Goal: Communication & Community: Answer question/provide support

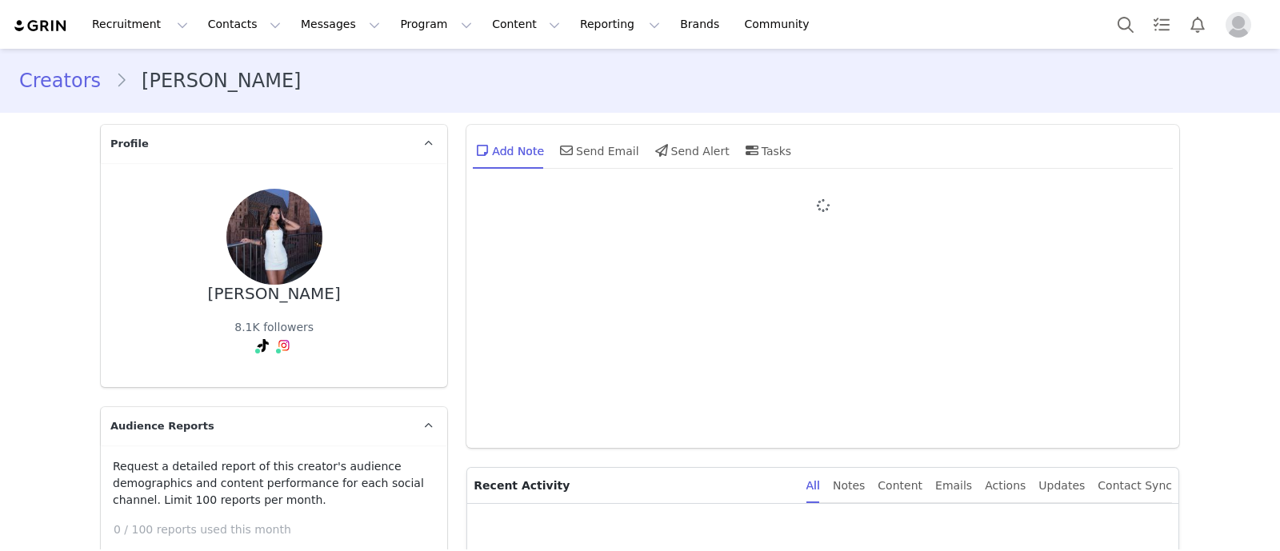
type input "+1 ([GEOGRAPHIC_DATA])"
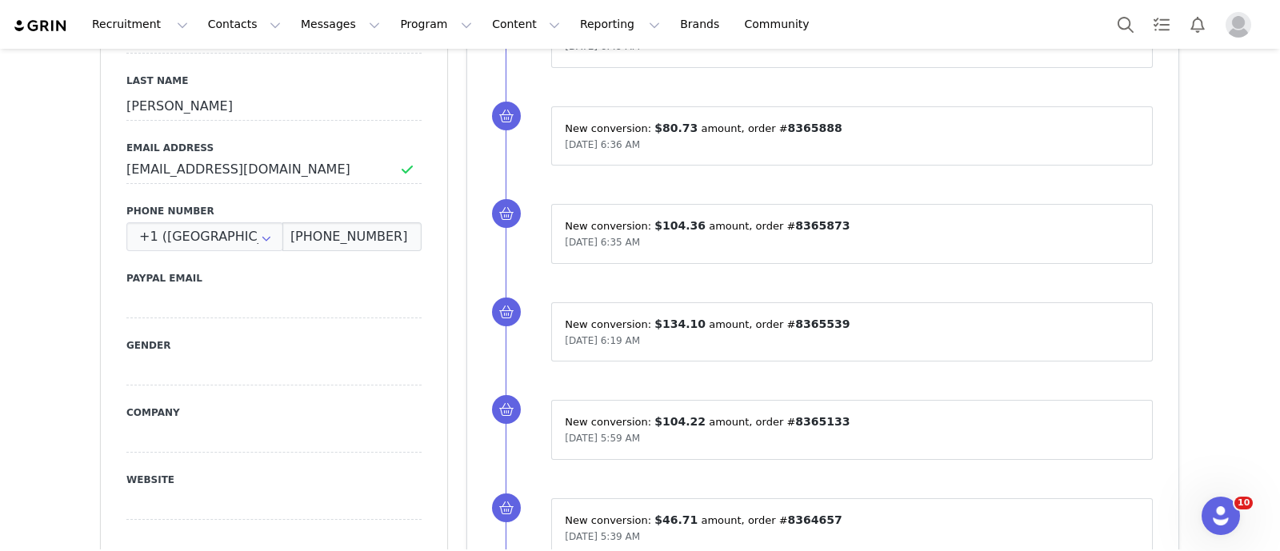
scroll to position [921, 0]
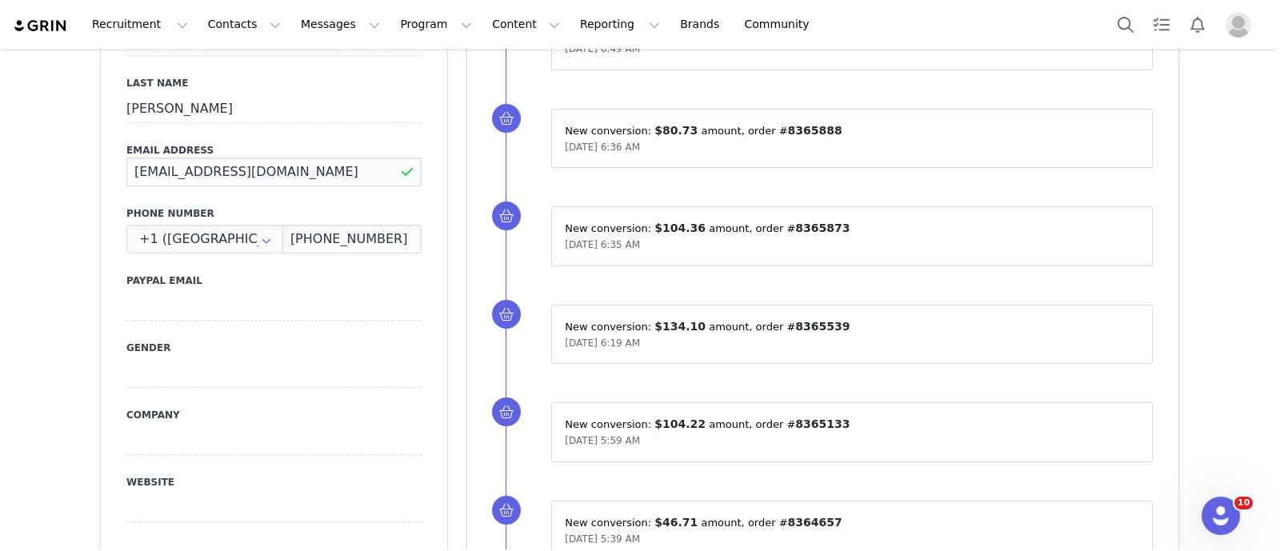
click at [222, 158] on input "[EMAIL_ADDRESS][DOMAIN_NAME]" at bounding box center [273, 172] width 295 height 29
click at [222, 158] on input "mishachoi101@gmail.com" at bounding box center [273, 172] width 295 height 29
paste input "Mishacsocial"
type input "Mishacsocial@gmail.com"
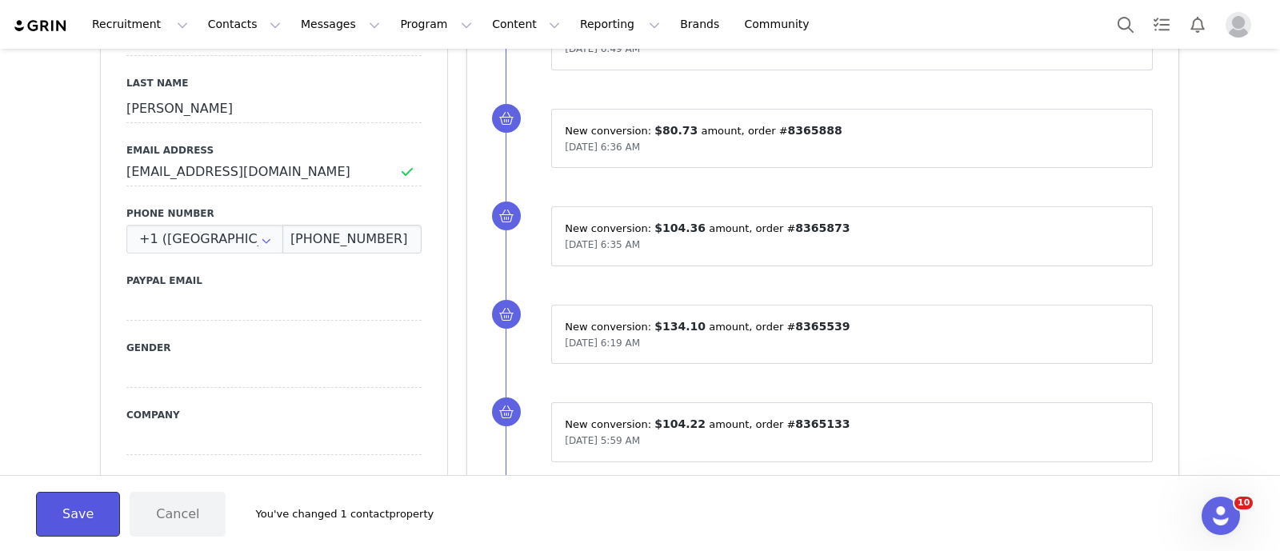
click at [103, 499] on button "Save" at bounding box center [78, 514] width 84 height 45
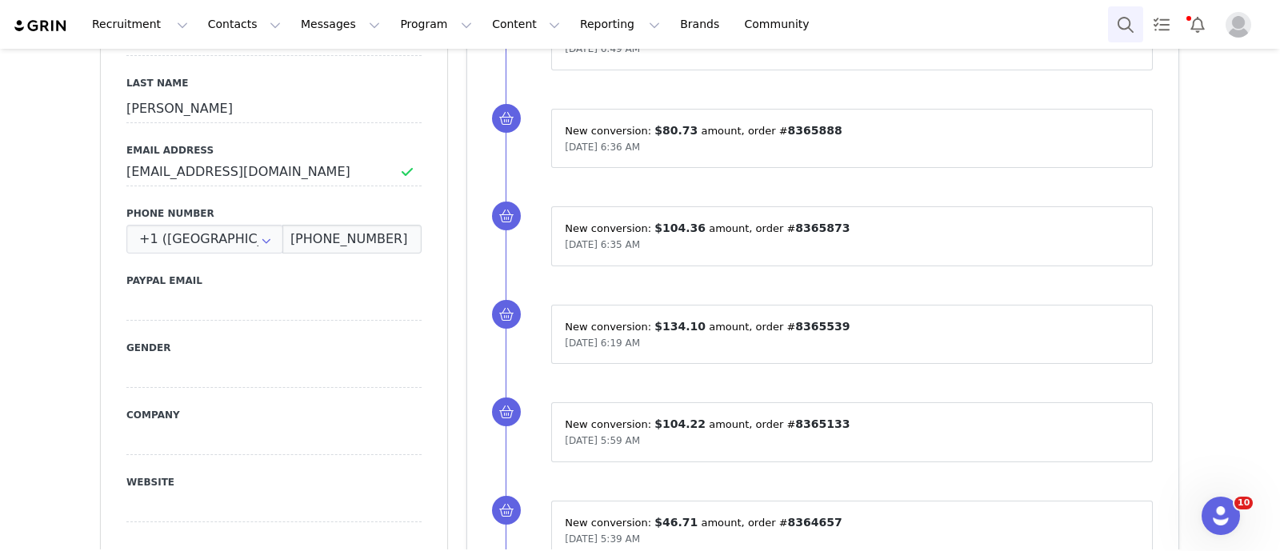
click at [1108, 26] on button "Search" at bounding box center [1125, 24] width 35 height 36
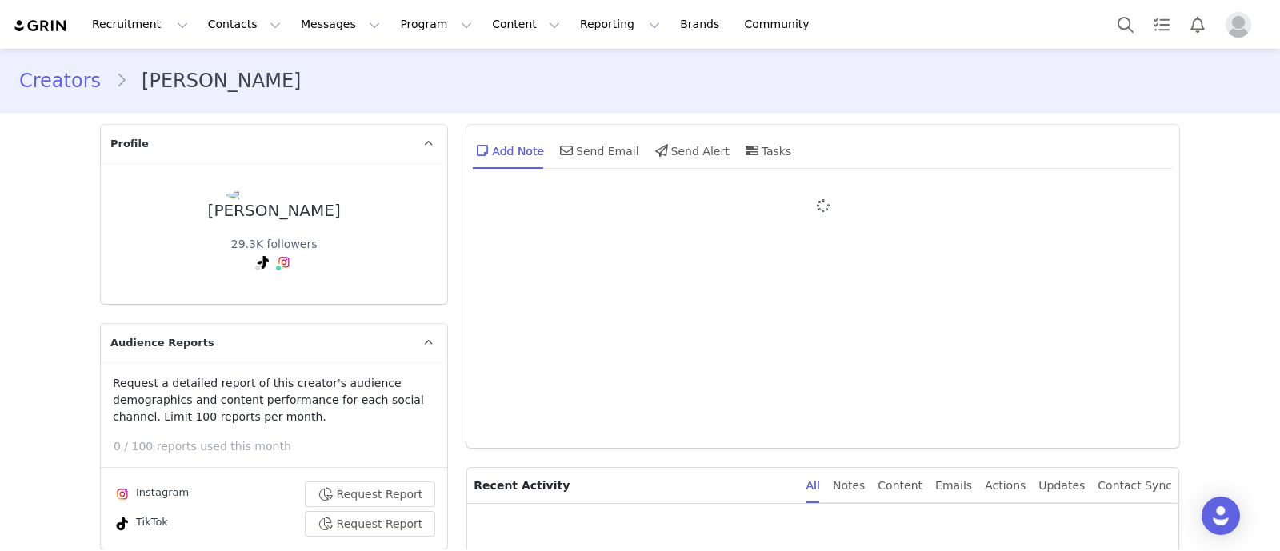
type input "+1 ([GEOGRAPHIC_DATA])"
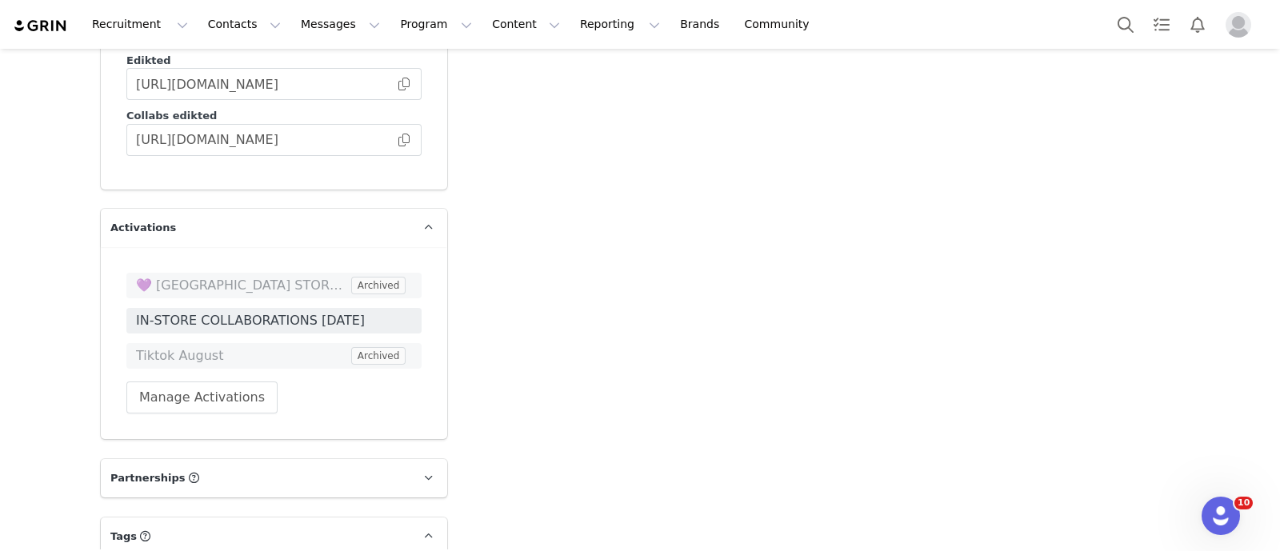
scroll to position [3017, 0]
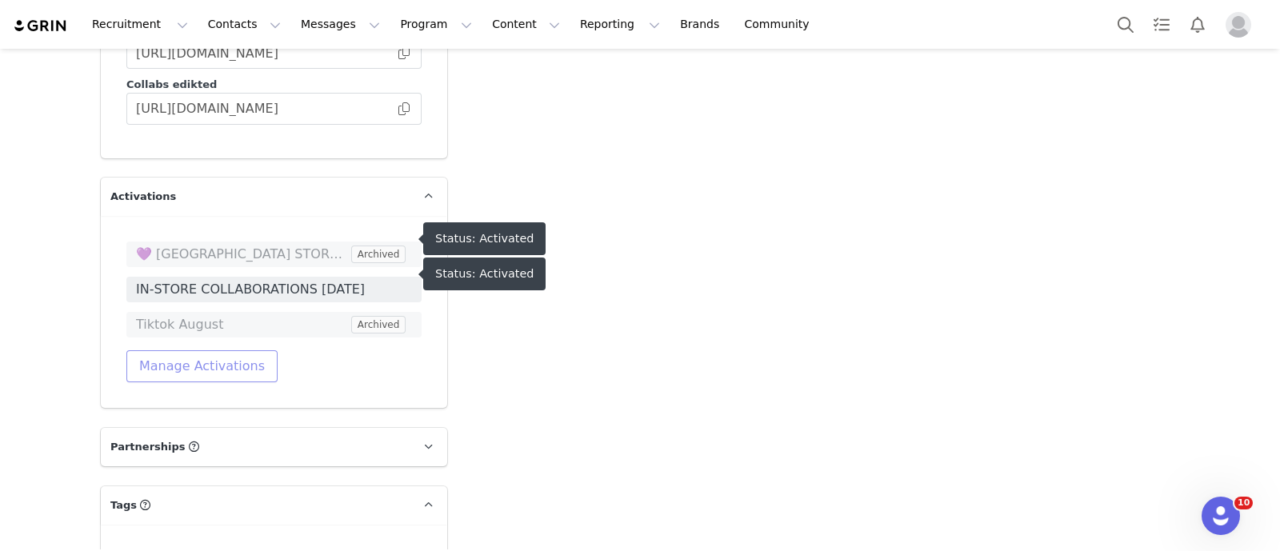
click at [217, 351] on button "Manage Activations" at bounding box center [201, 367] width 151 height 32
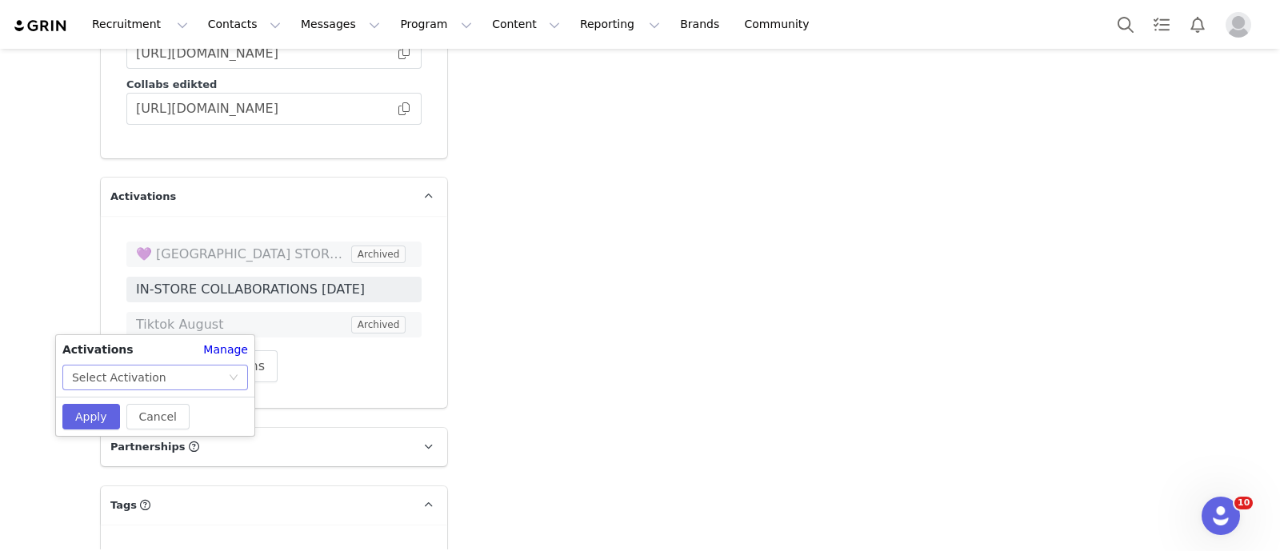
click at [165, 387] on div "Select Activation" at bounding box center [150, 378] width 156 height 24
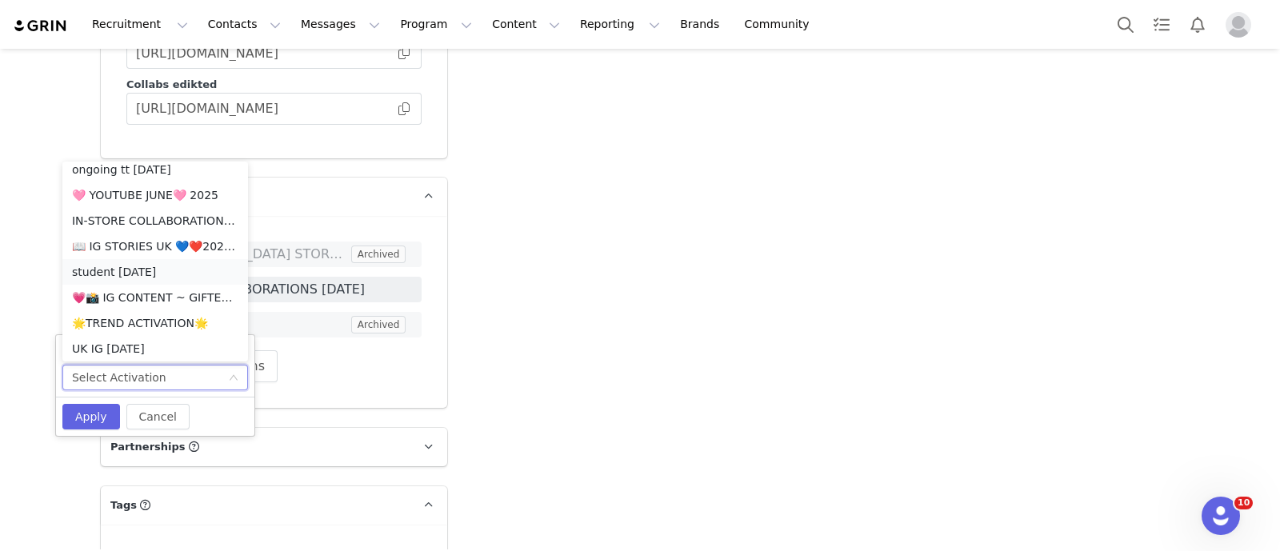
scroll to position [0, 0]
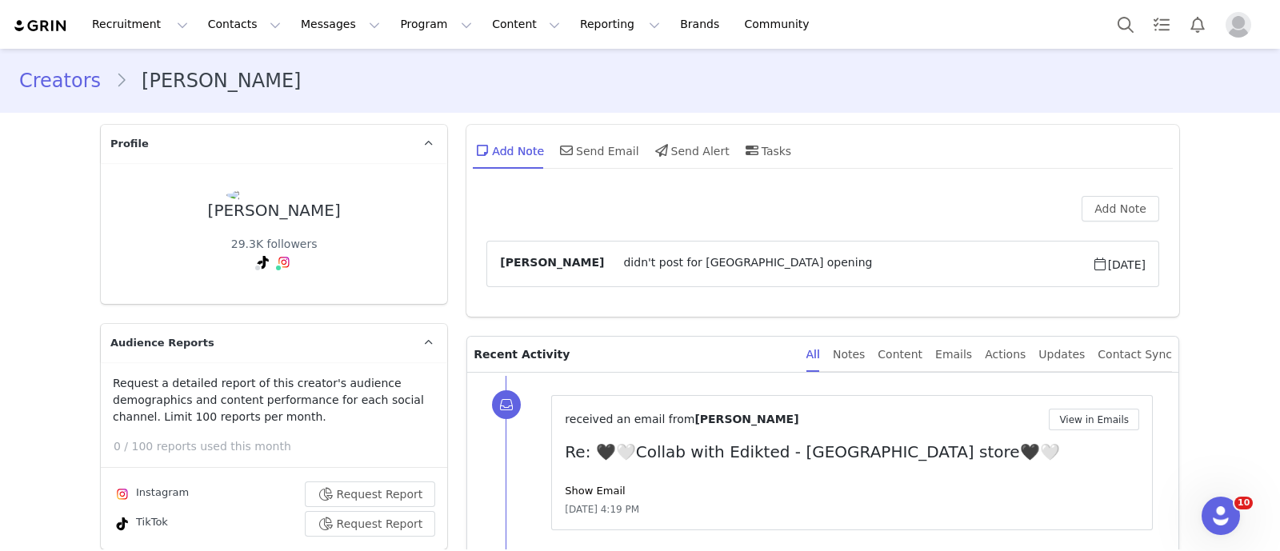
click at [273, 206] on div "Ava Perez" at bounding box center [274, 211] width 133 height 18
copy div "Ava Perez"
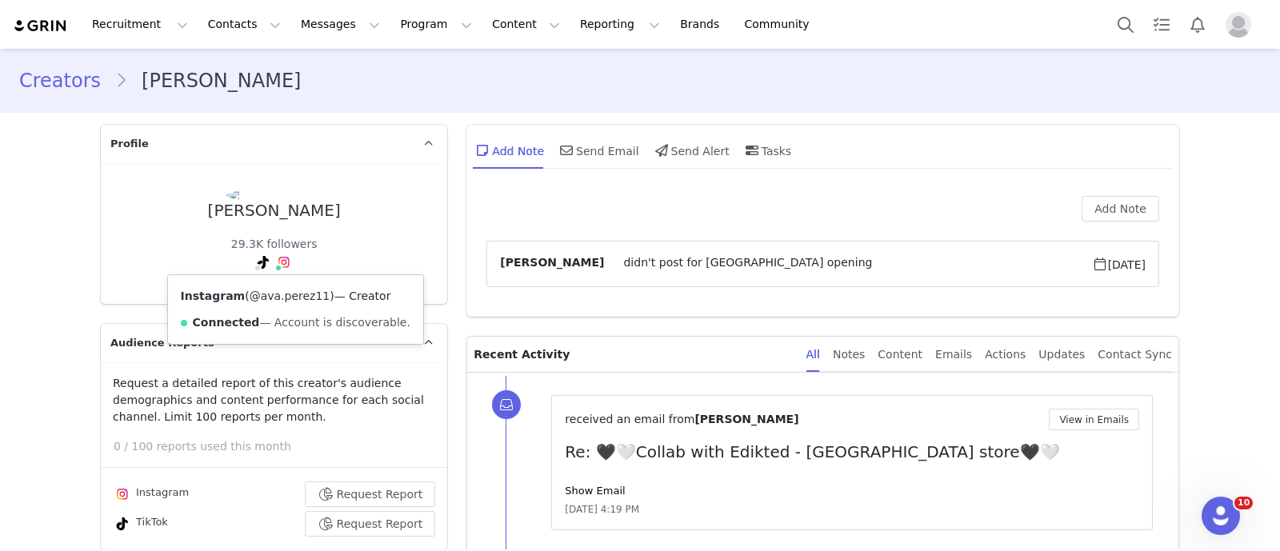
click at [270, 302] on link "@ava.perez11" at bounding box center [290, 296] width 81 height 13
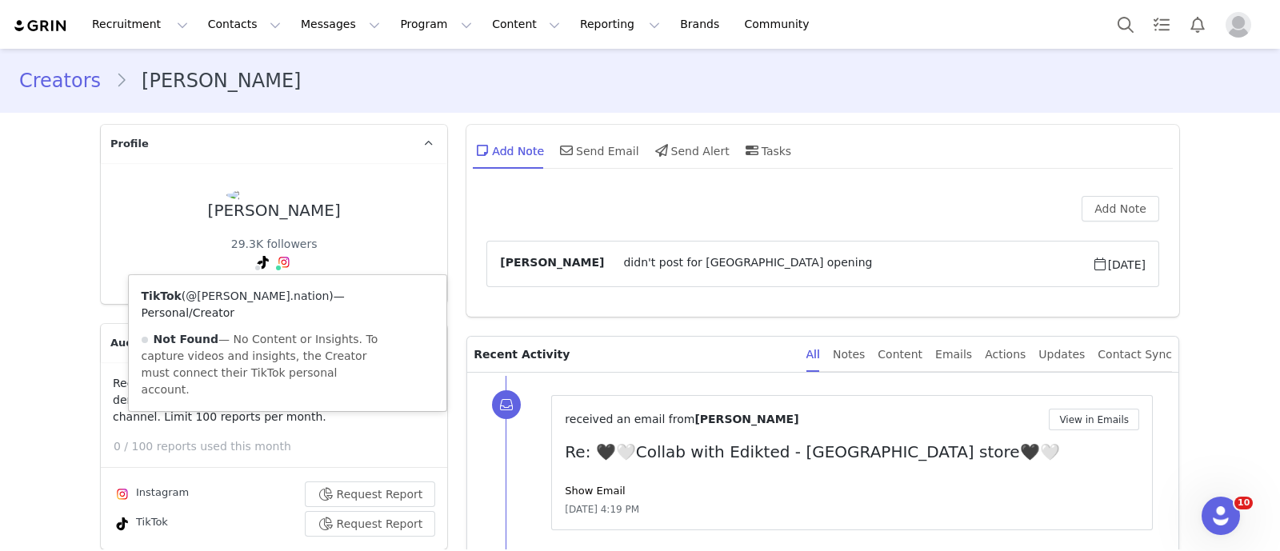
click at [231, 302] on link "@perez.nation" at bounding box center [257, 296] width 143 height 13
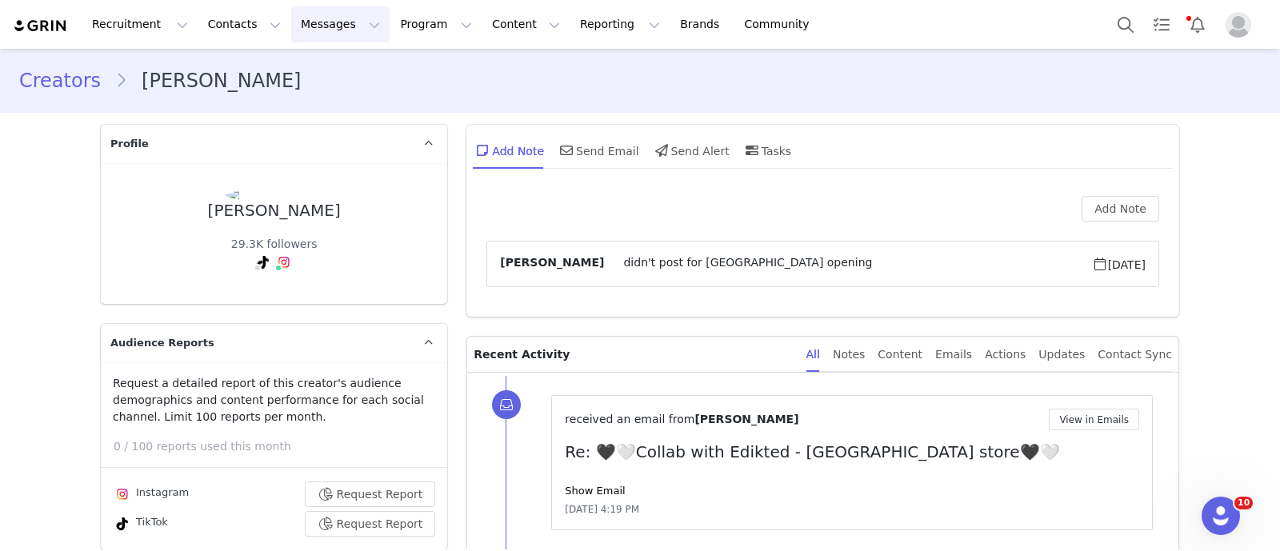
click at [324, 30] on button "Messages Messages" at bounding box center [340, 24] width 98 height 36
click at [307, 102] on div "Inbox" at bounding box center [327, 100] width 107 height 17
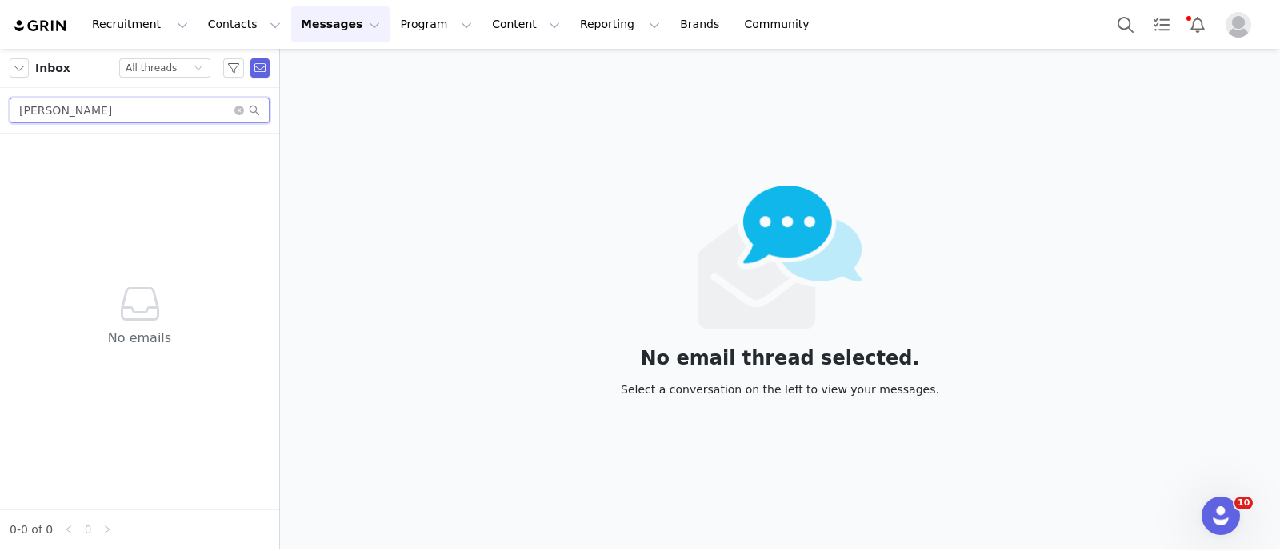
click at [83, 115] on input "Danica Donaldson" at bounding box center [140, 111] width 260 height 26
paste input "[PERSON_NAME]"
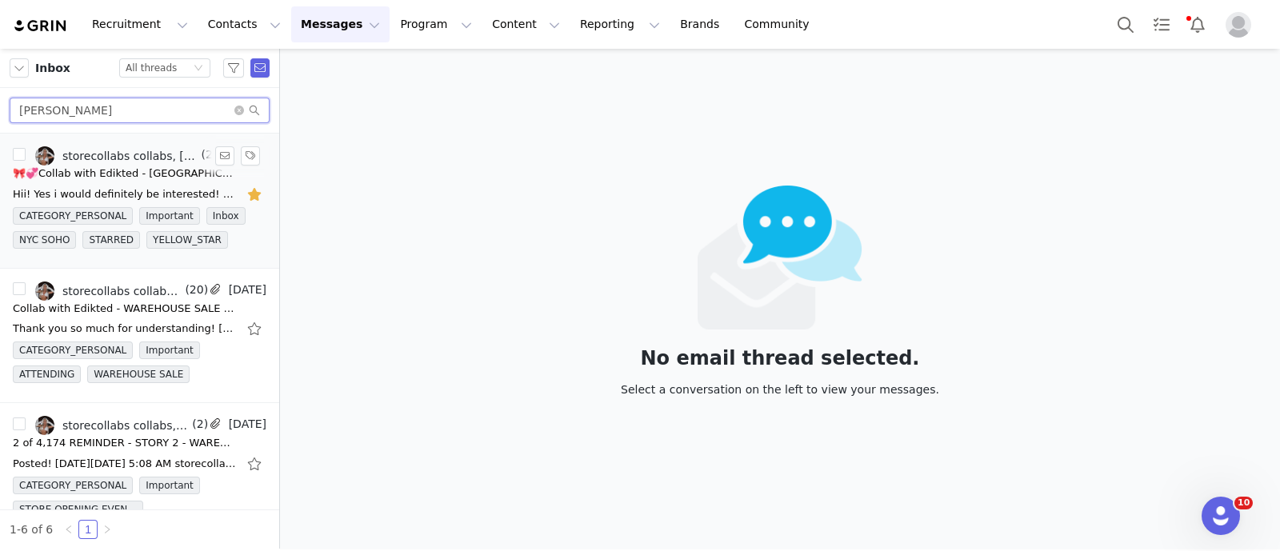
type input "[PERSON_NAME]"
click at [98, 169] on div "🎀💞Collab with Edikted - [GEOGRAPHIC_DATA] soho store🎀💞" at bounding box center [125, 174] width 224 height 16
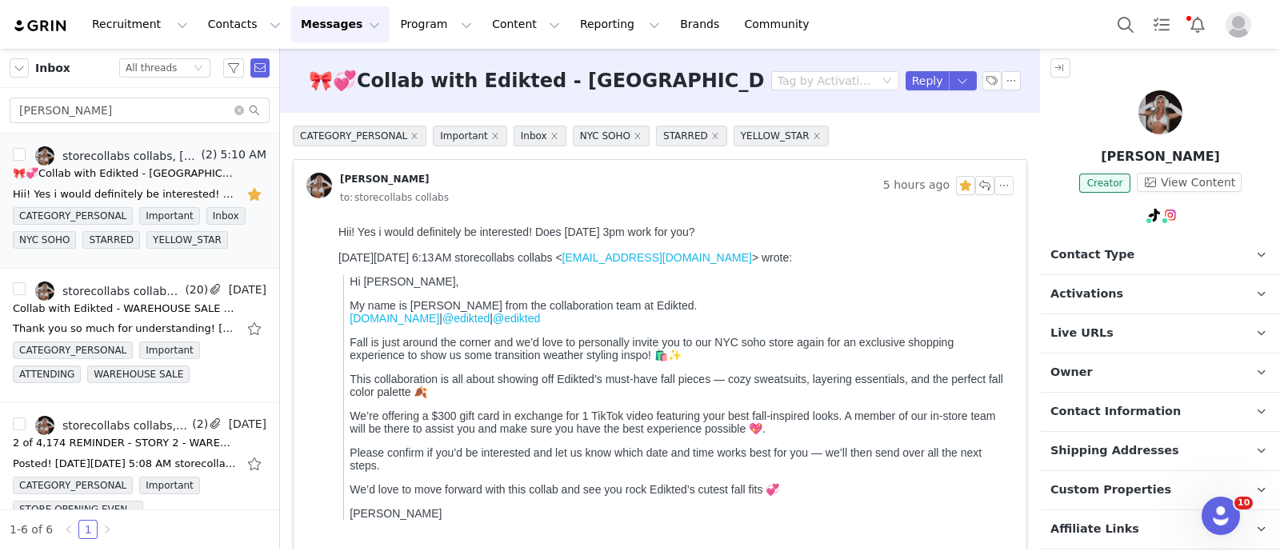
click at [1119, 259] on span "Contact Type" at bounding box center [1093, 255] width 84 height 18
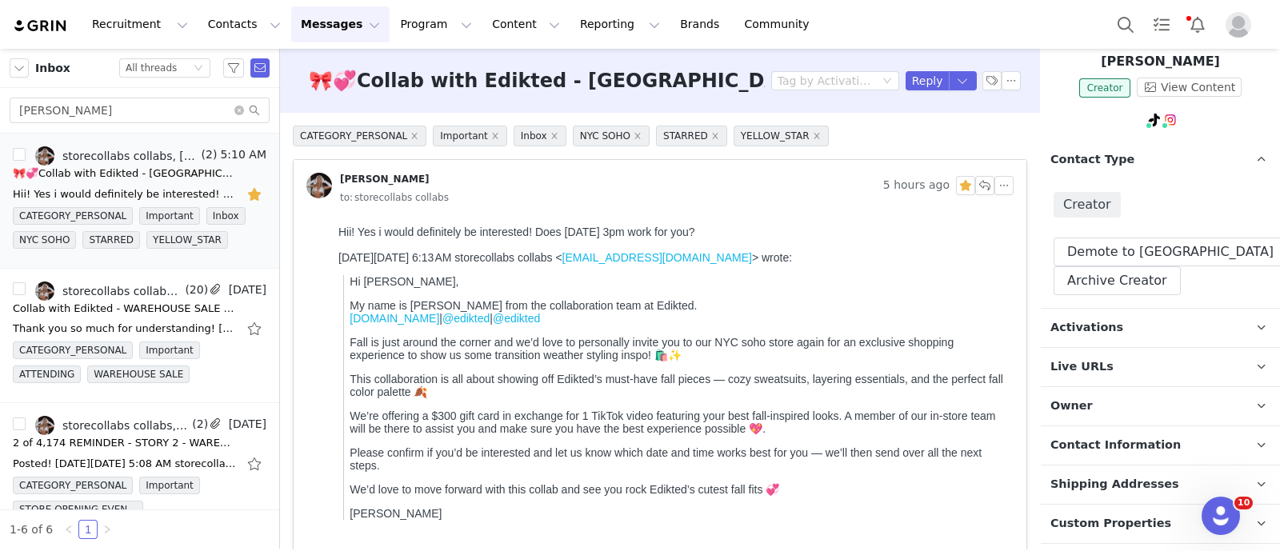
scroll to position [97, 0]
click at [1116, 314] on p "Activations" at bounding box center [1141, 326] width 201 height 38
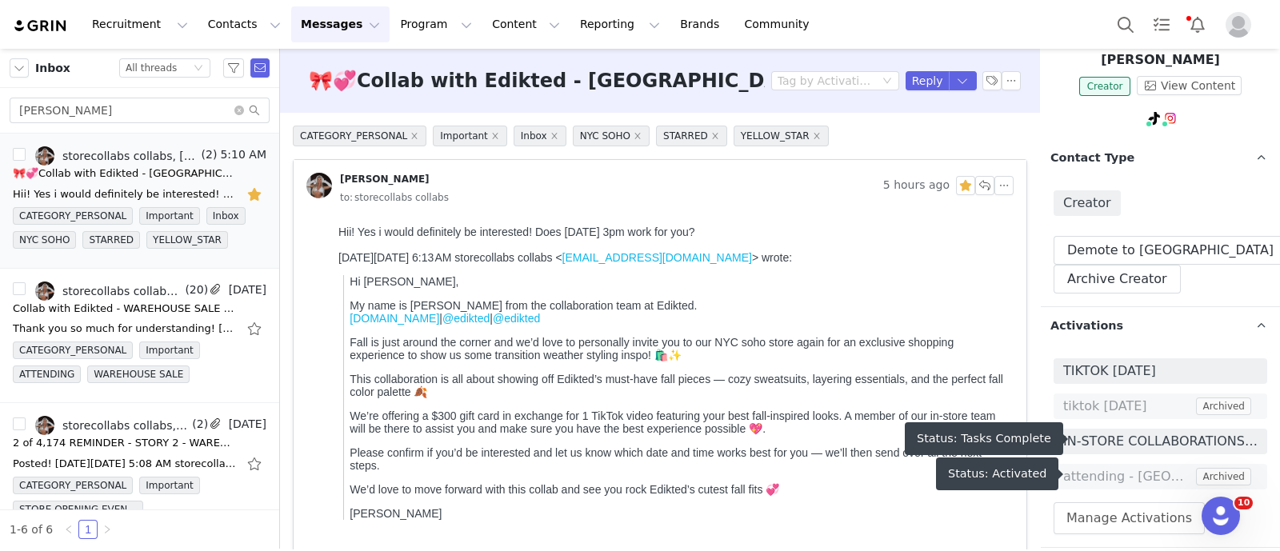
scroll to position [139, 0]
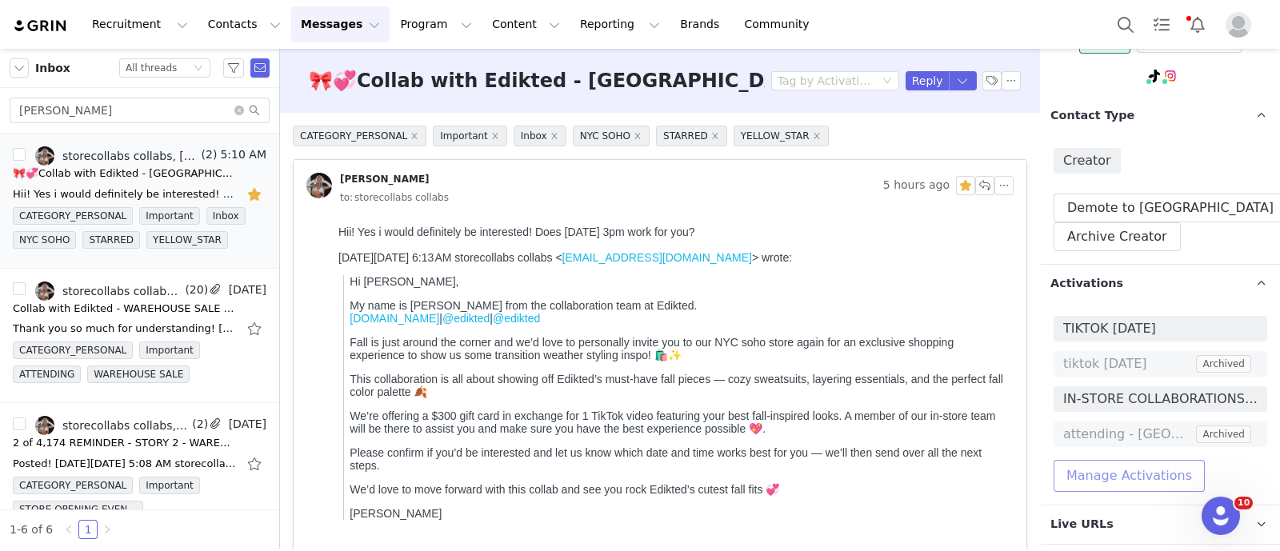
click at [1079, 472] on button "Manage Activations" at bounding box center [1129, 476] width 151 height 32
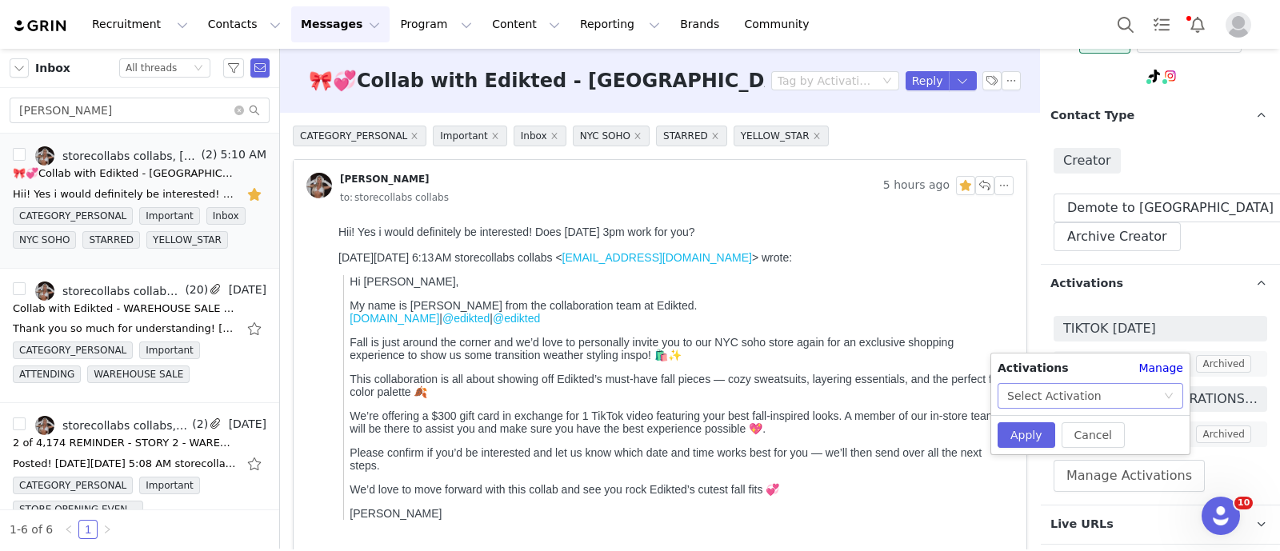
click at [1032, 403] on div "Select Activation" at bounding box center [1055, 396] width 94 height 24
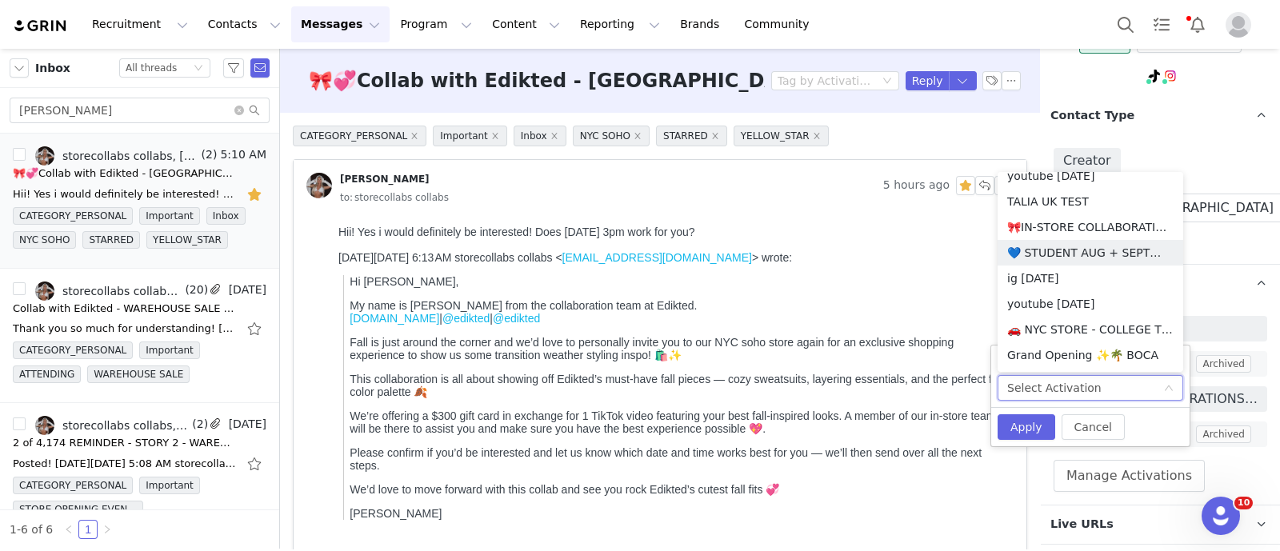
scroll to position [319, 0]
click at [1052, 216] on li "🎀IN-STORE COLLABORATIONS [DATE]🎀" at bounding box center [1091, 227] width 186 height 26
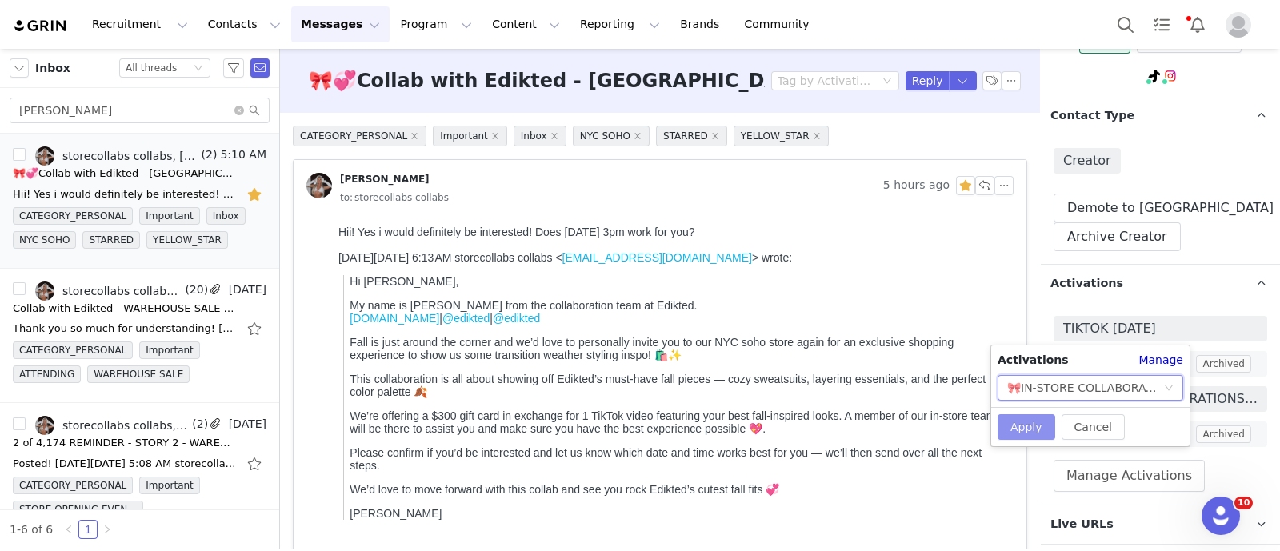
click at [1016, 425] on button "Apply" at bounding box center [1027, 428] width 58 height 26
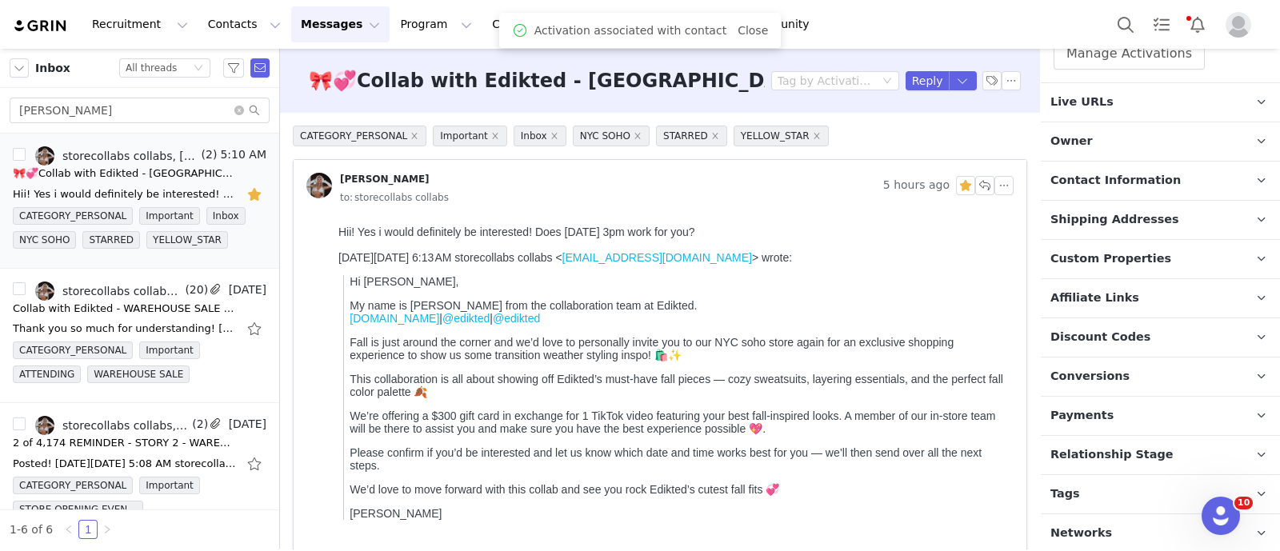
click at [1100, 449] on span "Relationship Stage" at bounding box center [1112, 456] width 123 height 18
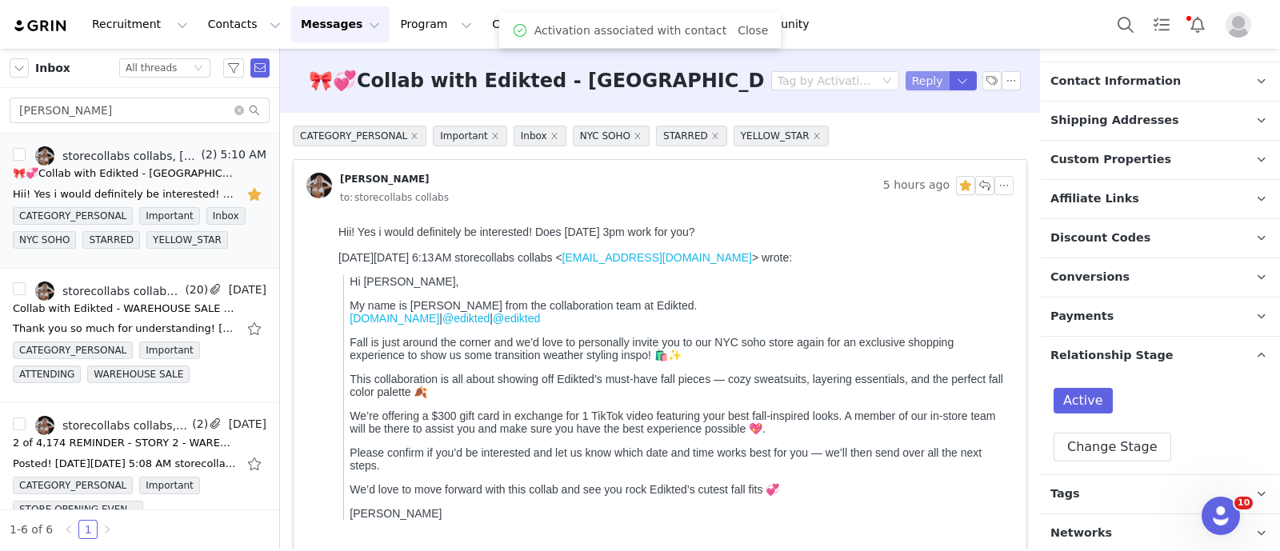
click at [906, 73] on button "Reply" at bounding box center [928, 80] width 44 height 19
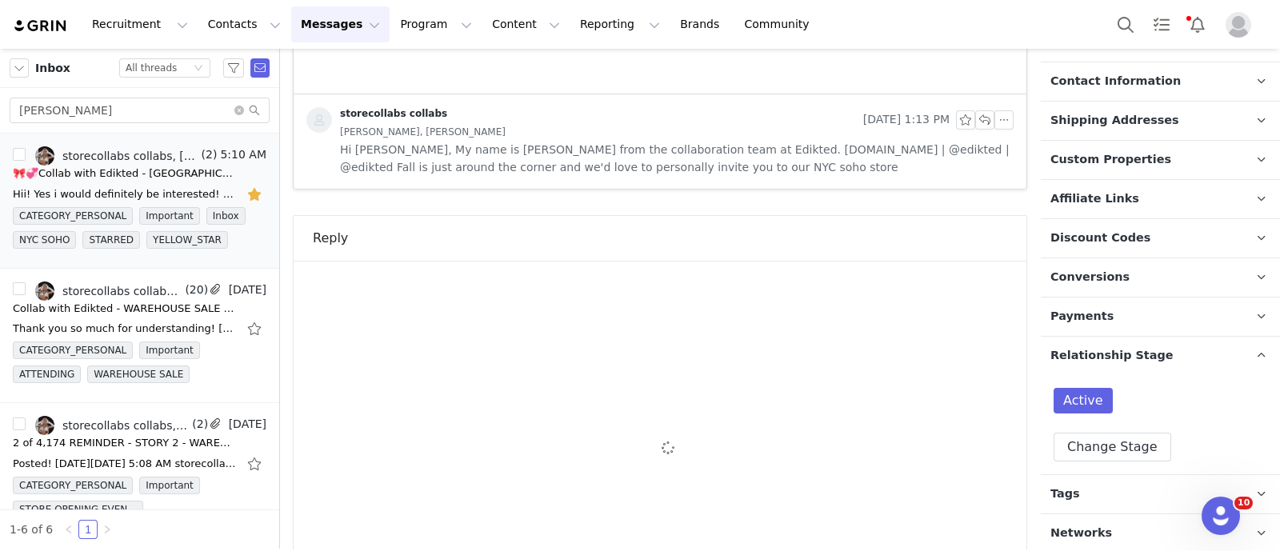
scroll to position [0, 0]
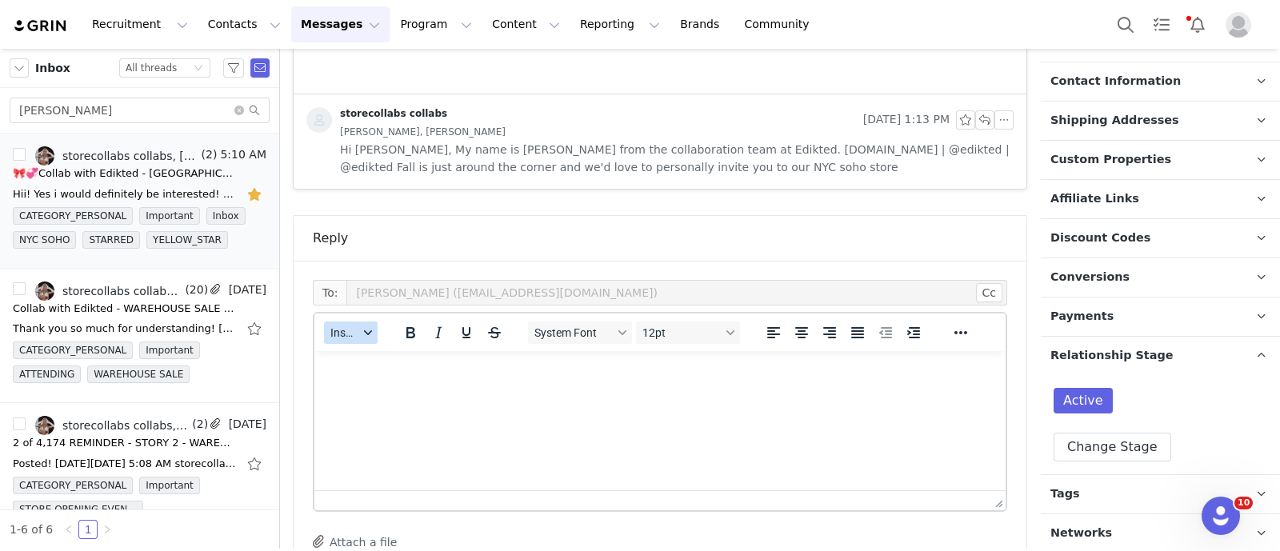
click at [352, 322] on button "Insert" at bounding box center [351, 333] width 54 height 22
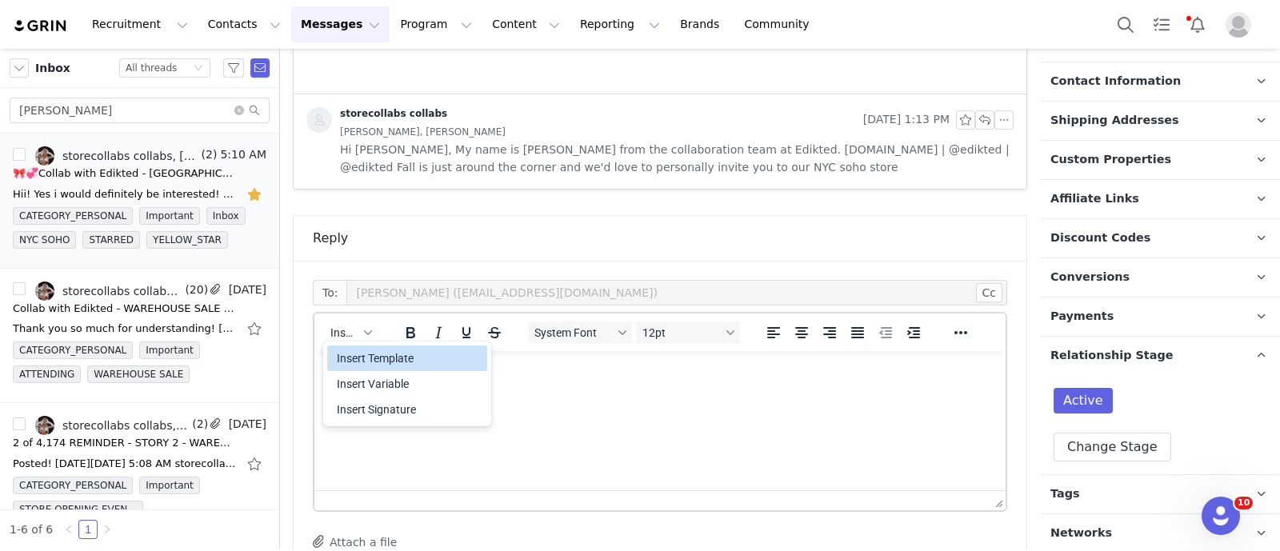
click at [387, 358] on div "Insert Template" at bounding box center [409, 358] width 144 height 19
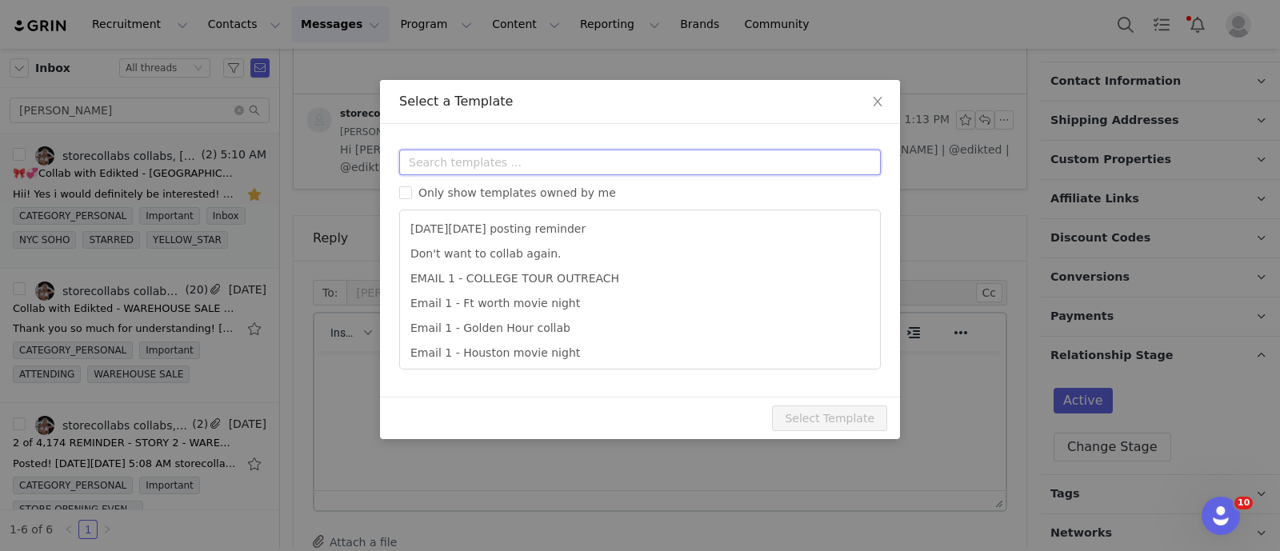
click at [444, 173] on input "text" at bounding box center [640, 163] width 482 height 26
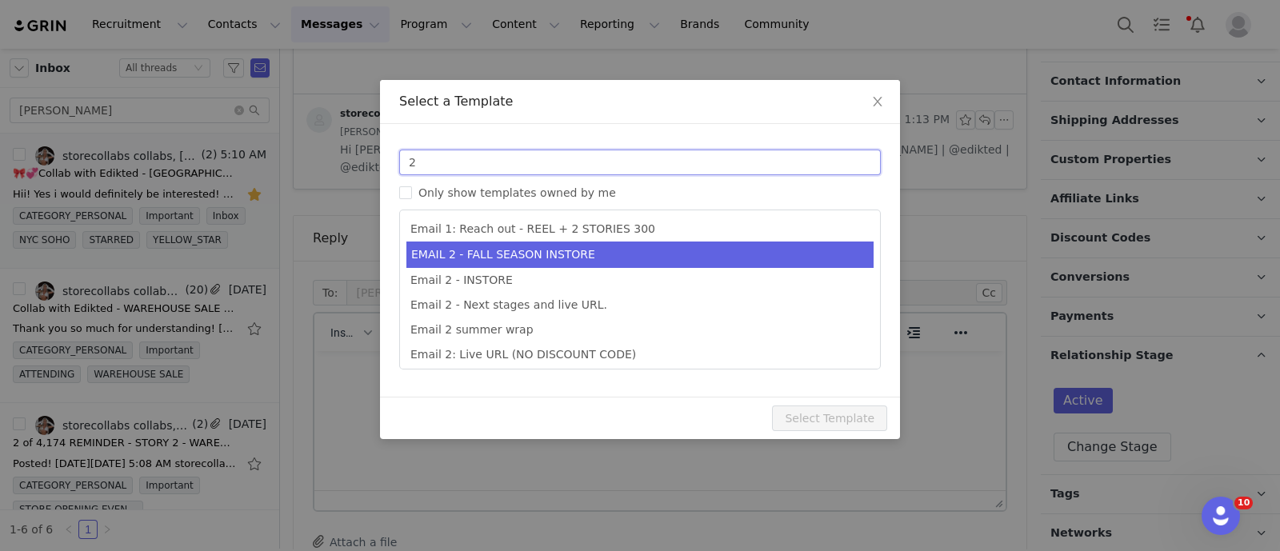
type input "2"
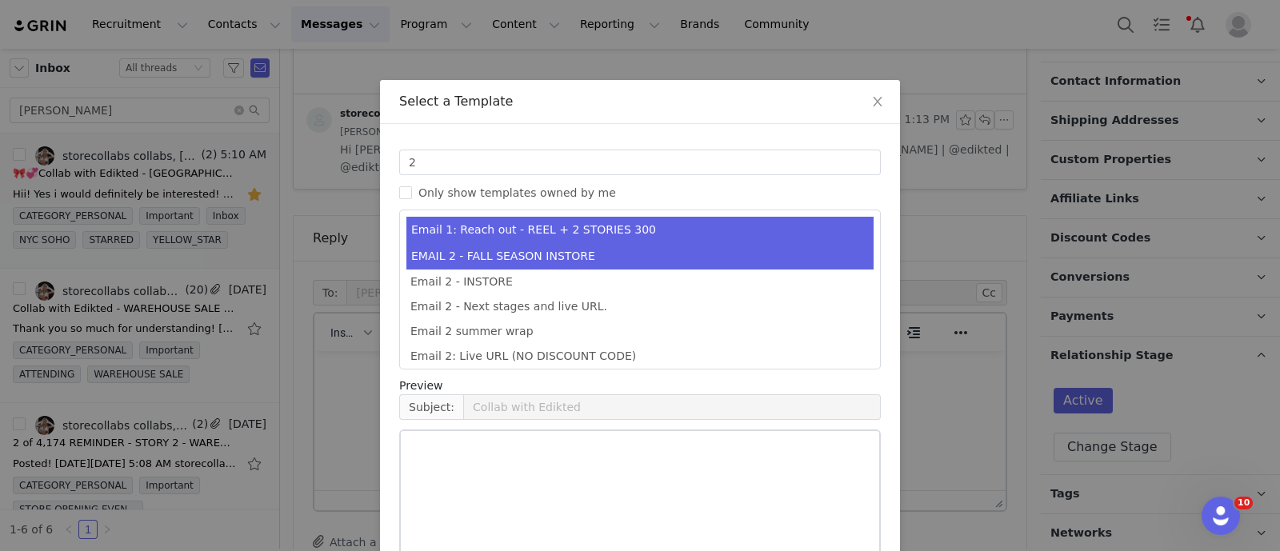
click at [536, 264] on li "EMAIL 2 - FALL SEASON INSTORE" at bounding box center [640, 256] width 467 height 26
type input "email 2 Polka dots"
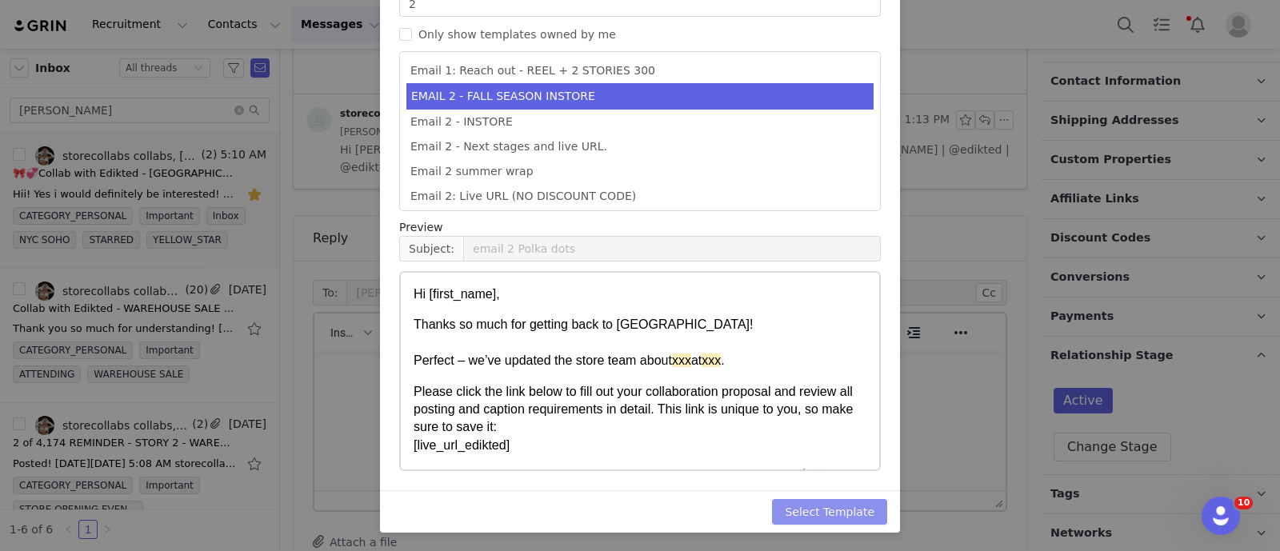
click at [843, 506] on button "Select Template" at bounding box center [829, 512] width 115 height 26
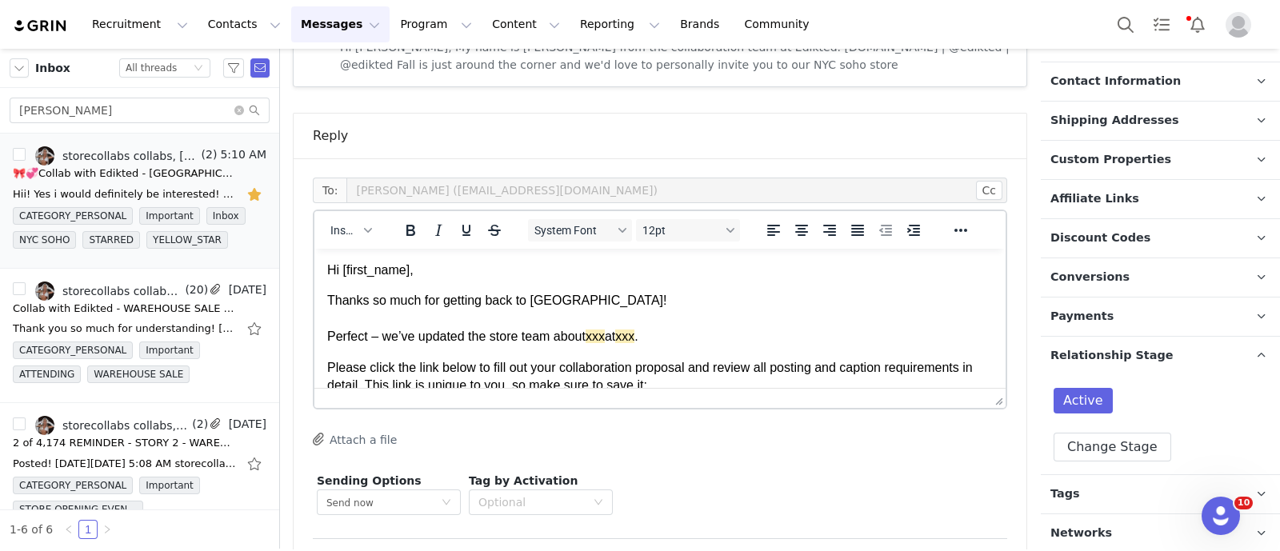
scroll to position [663, 0]
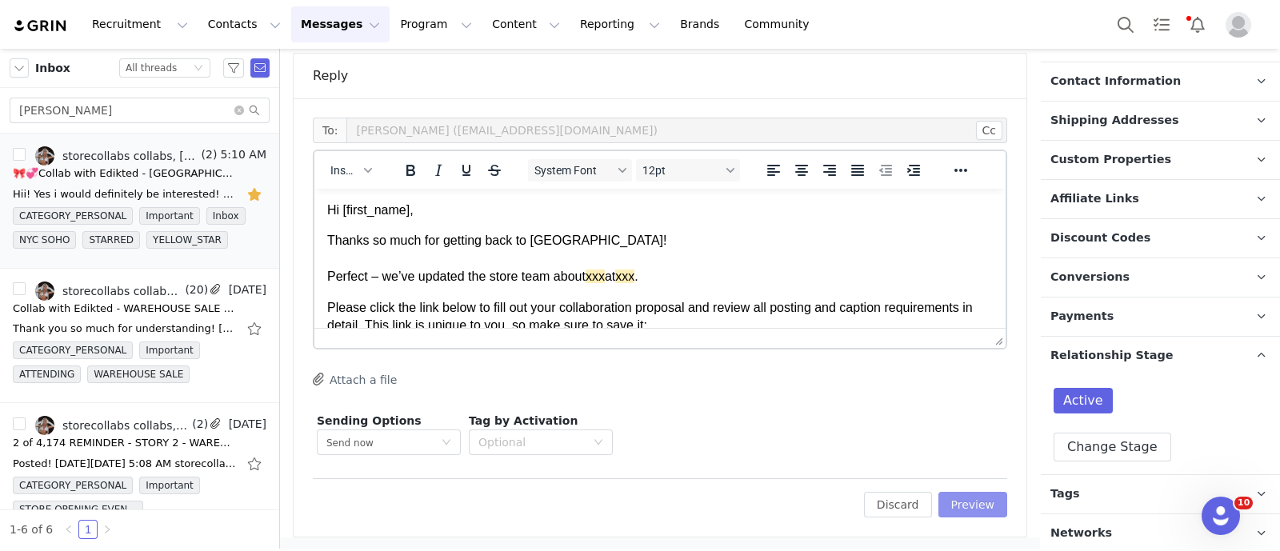
click at [981, 515] on button "Preview" at bounding box center [974, 505] width 70 height 26
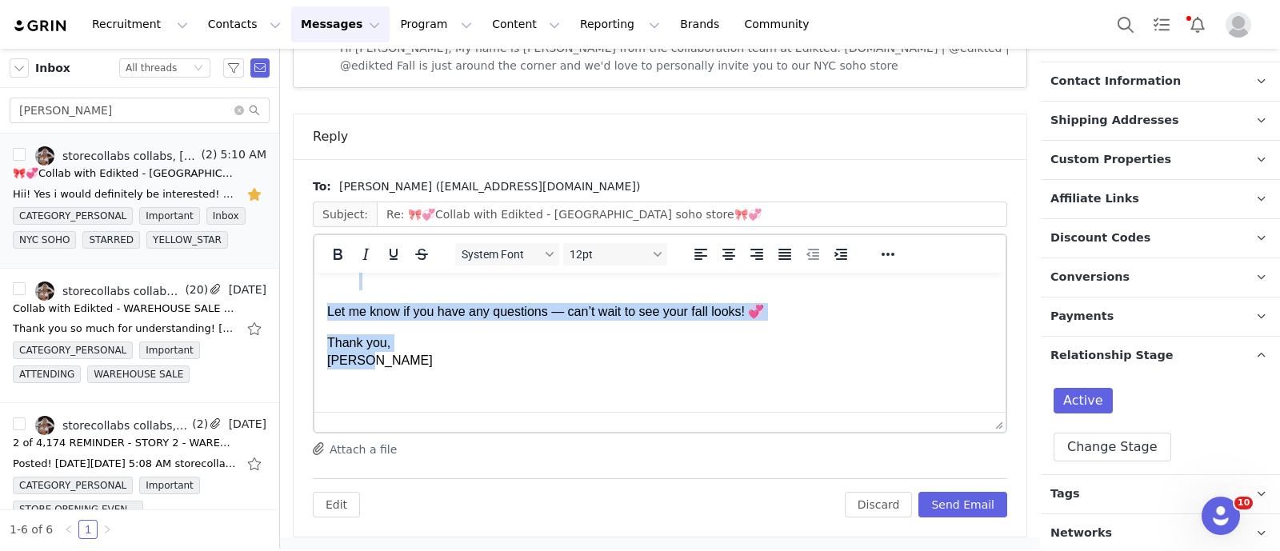
scroll to position [0, 0]
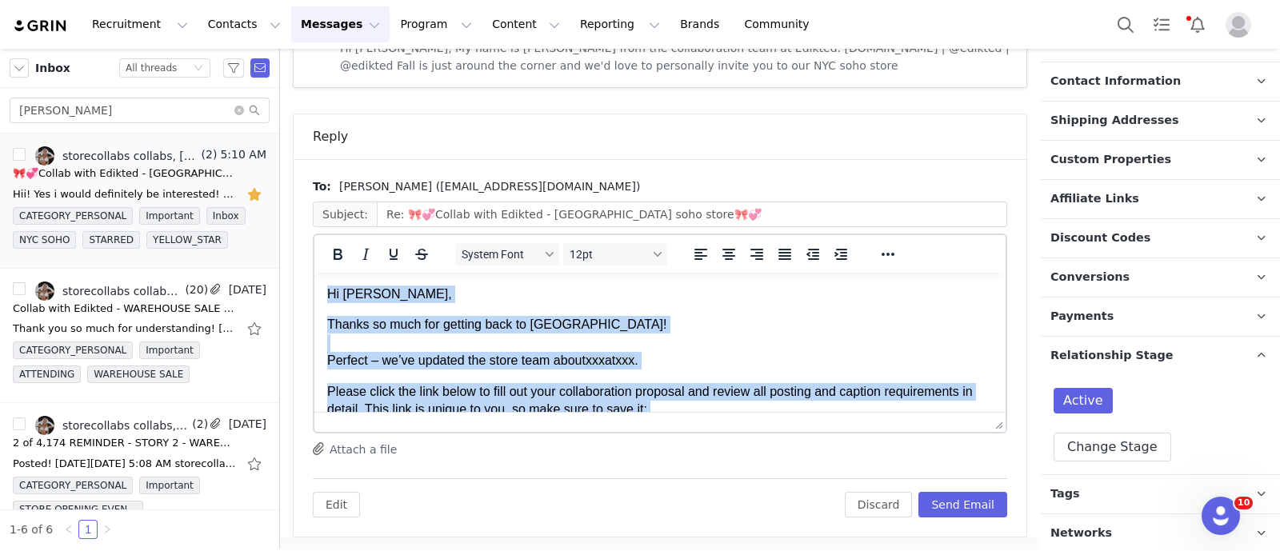
drag, startPoint x: 282, startPoint y: 190, endPoint x: 237, endPoint y: 121, distance: 83.2
copy body "Lo Ipsu, Dolors am cons adi elitsed doei te in! Utlabor – et’do magnaal eni adm…"
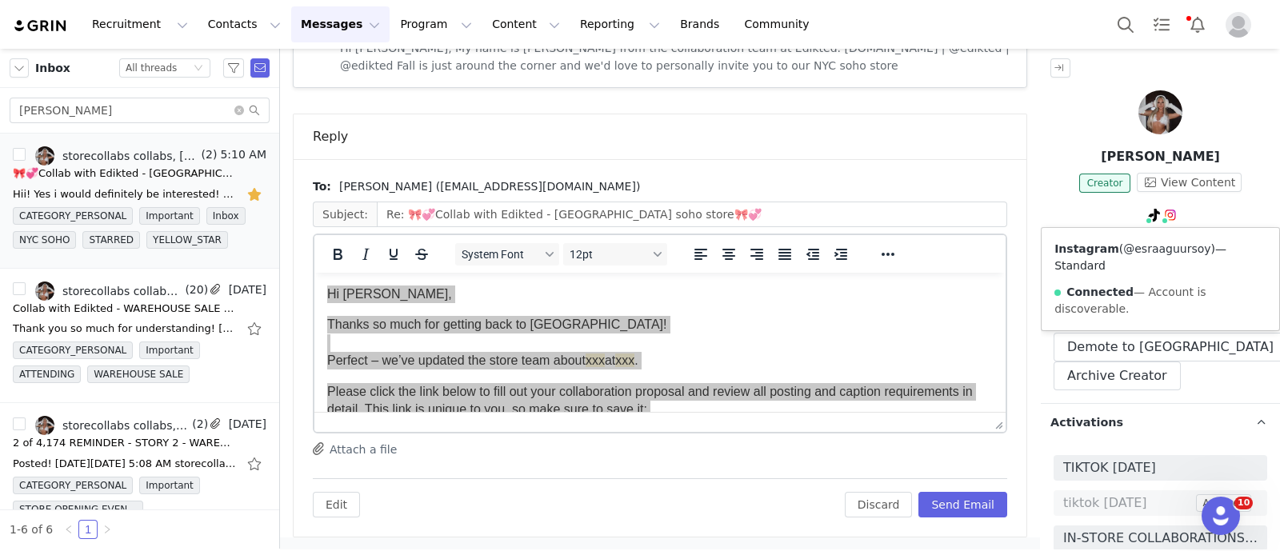
click at [1156, 252] on link "@esraaguursoy" at bounding box center [1167, 248] width 87 height 13
click at [1123, 243] on link "@essruhhh" at bounding box center [1131, 248] width 62 height 13
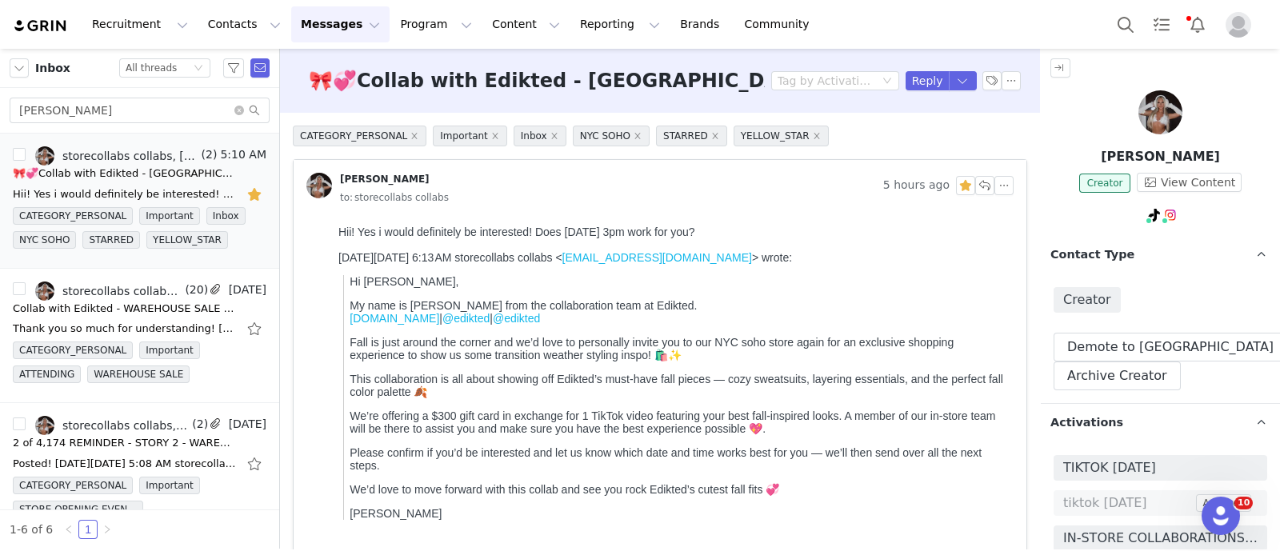
scroll to position [602, 0]
